Goal: Check status

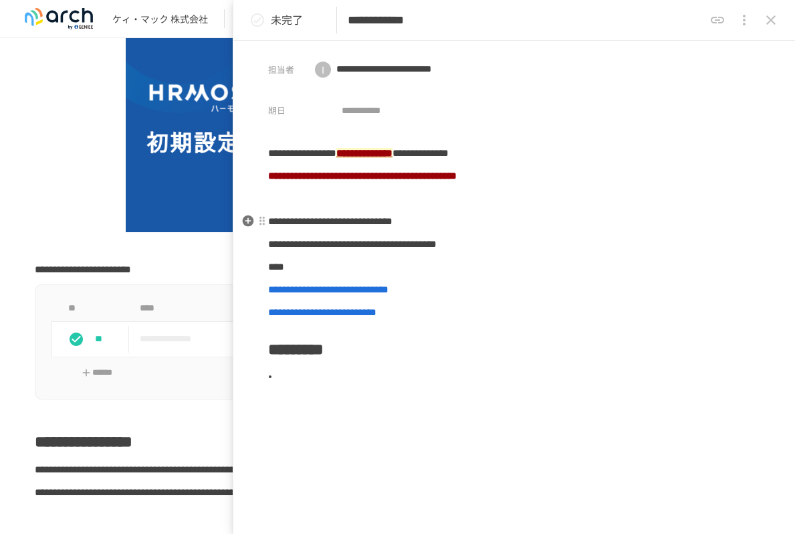
scroll to position [134, 0]
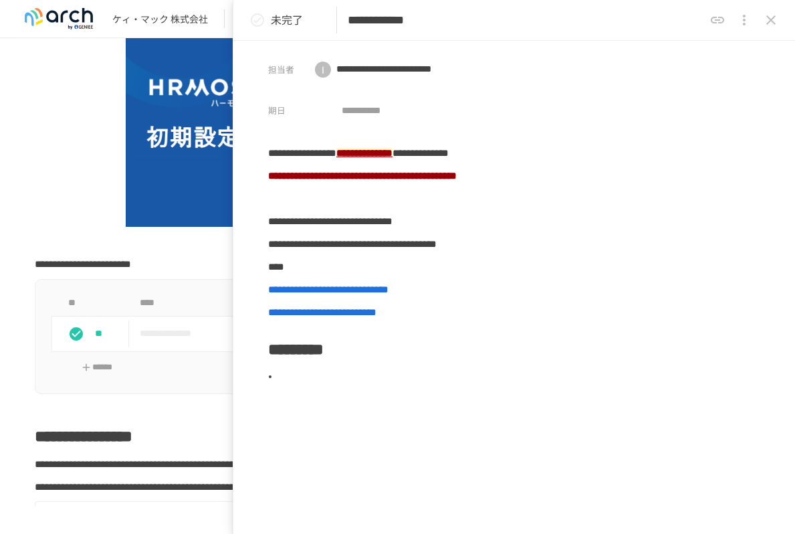
click at [282, 21] on p "未完了" at bounding box center [287, 19] width 32 height 17
click at [770, 19] on icon "close drawer" at bounding box center [770, 19] width 9 height 9
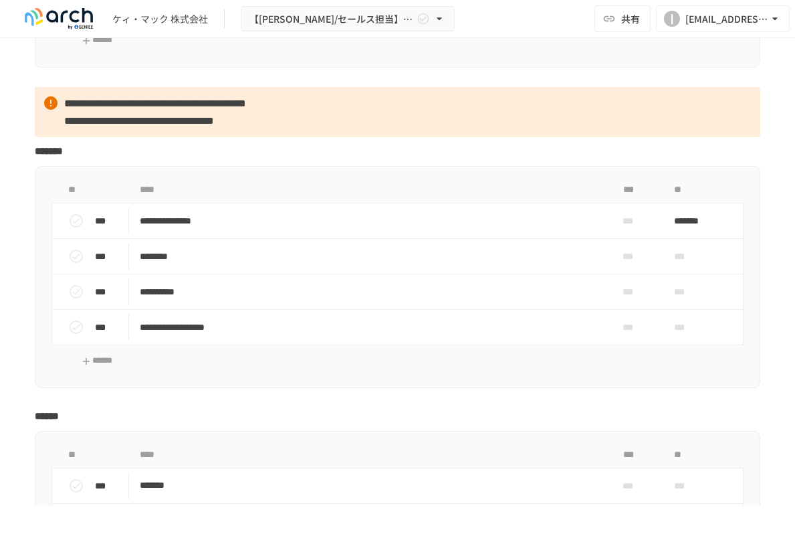
scroll to position [1739, 0]
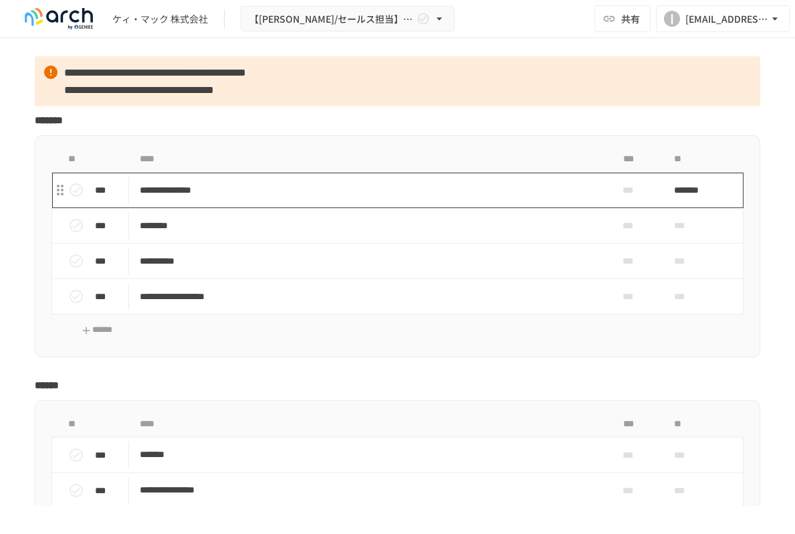
click at [221, 199] on p "**********" at bounding box center [364, 190] width 449 height 17
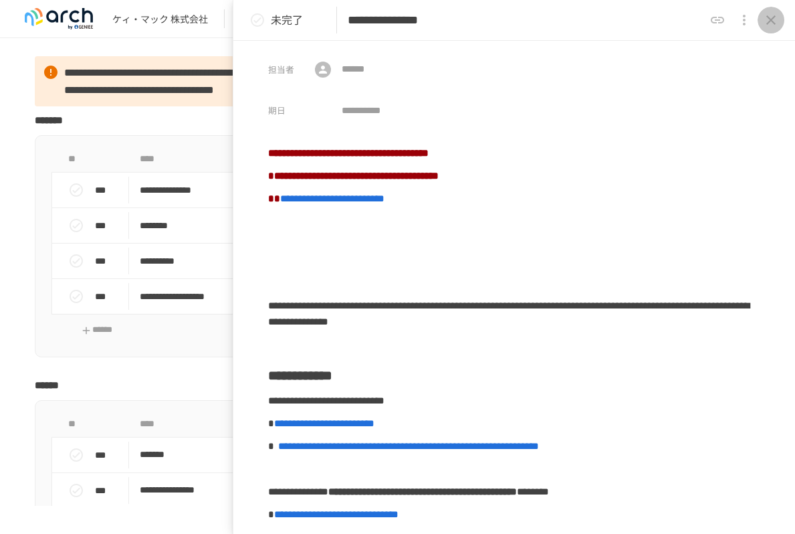
click at [772, 21] on icon "close drawer" at bounding box center [770, 19] width 9 height 9
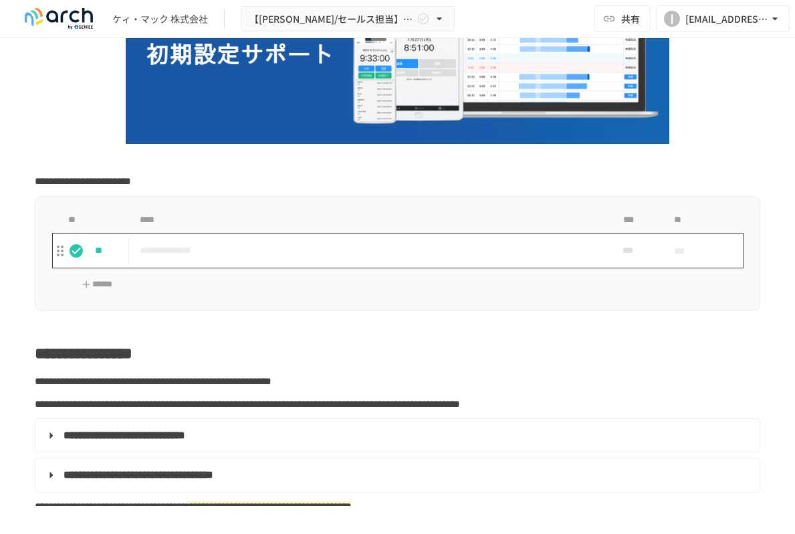
scroll to position [67, 0]
